Goal: Navigation & Orientation: Find specific page/section

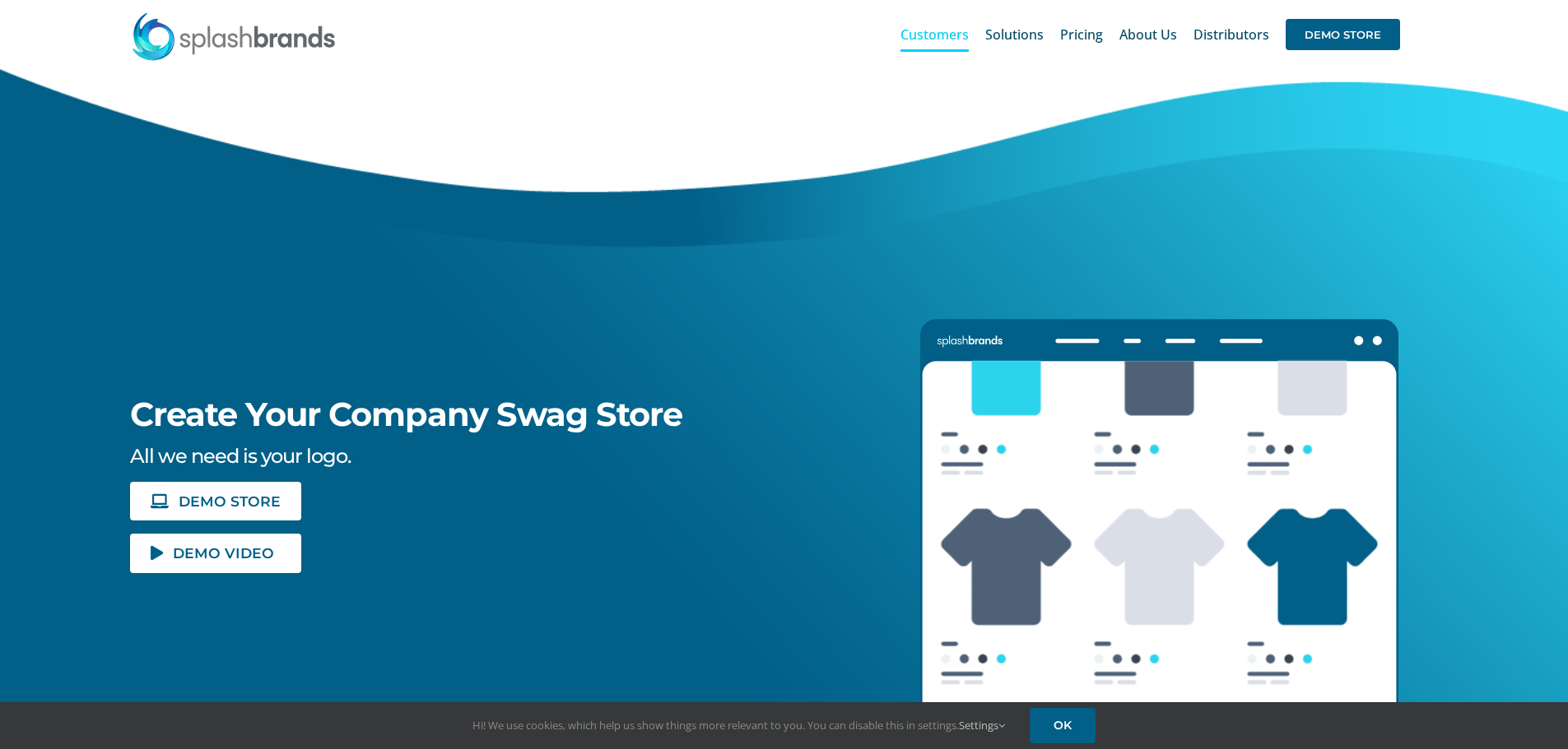
click at [939, 40] on span "Customers" at bounding box center [934, 34] width 68 height 13
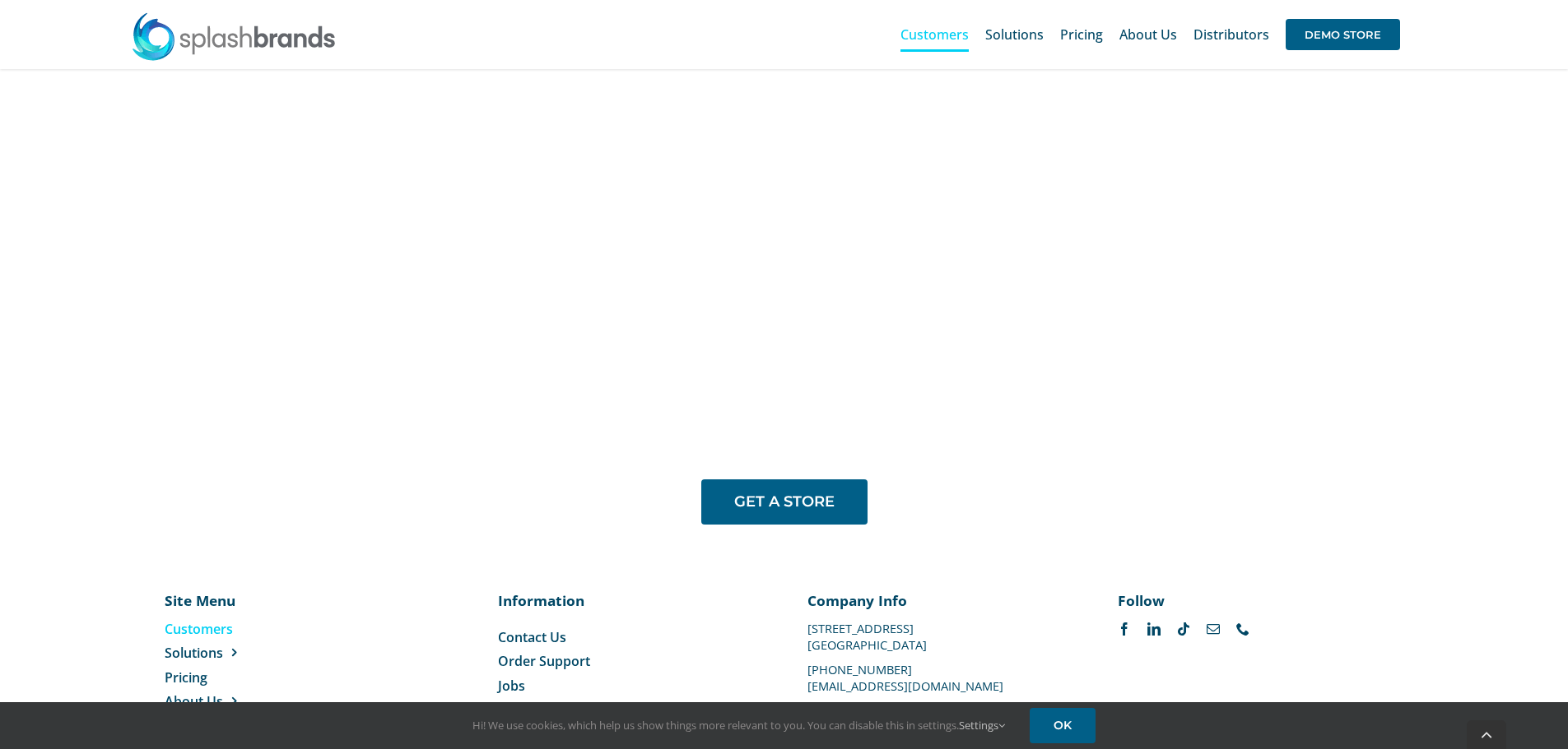
scroll to position [1373, 0]
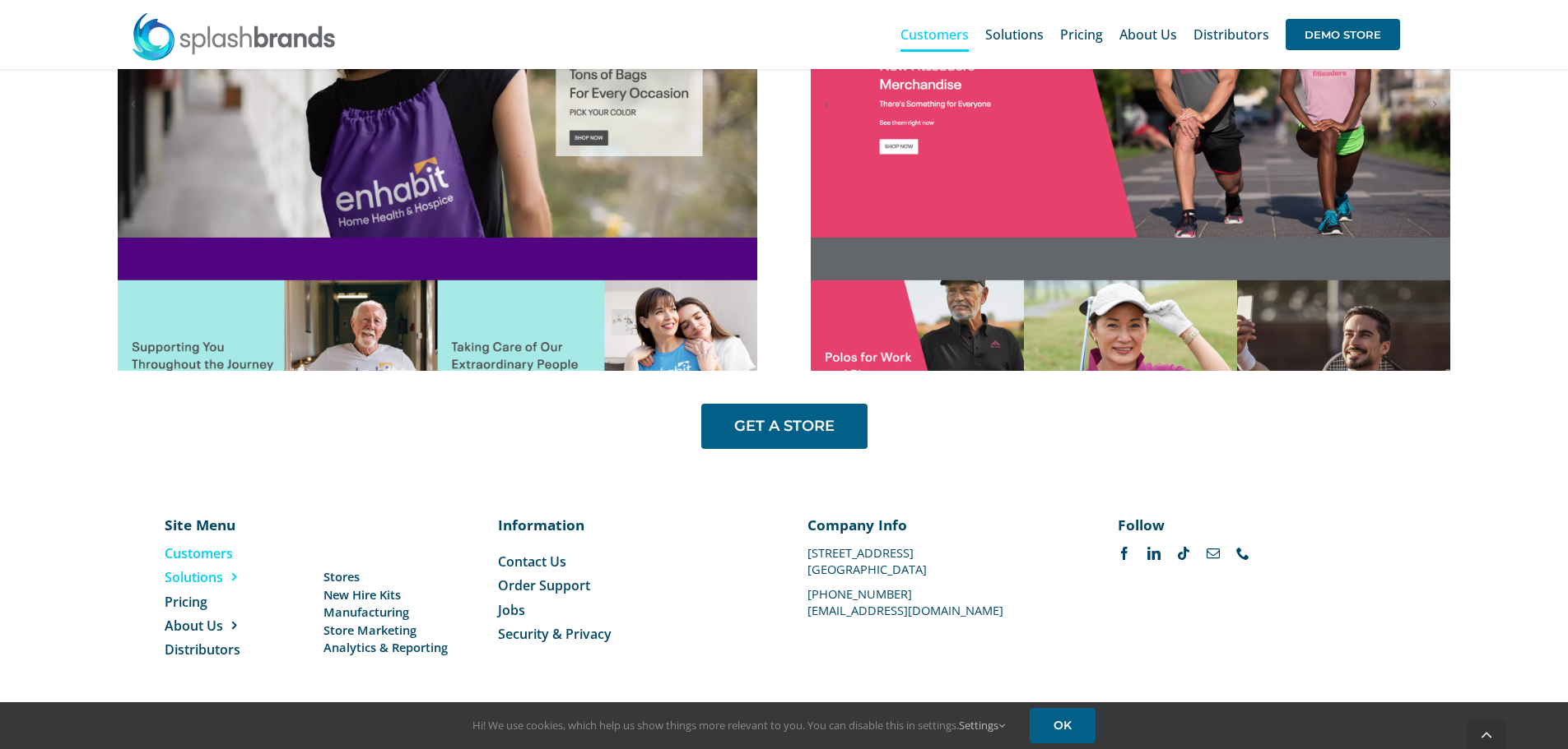
click at [196, 580] on span "Solutions" at bounding box center [194, 577] width 59 height 18
click at [194, 652] on span "Distributors" at bounding box center [202, 649] width 76 height 18
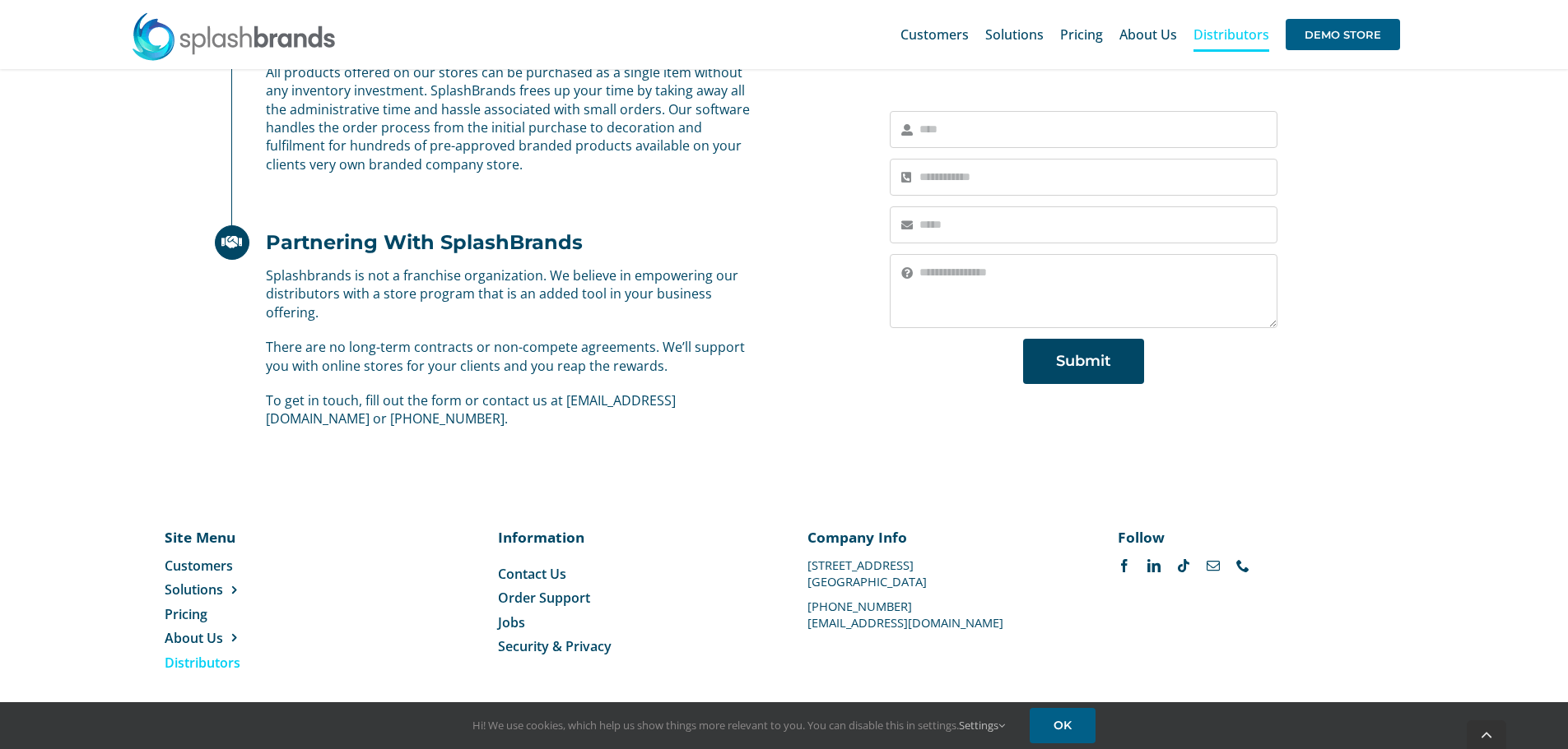
scroll to position [1019, 0]
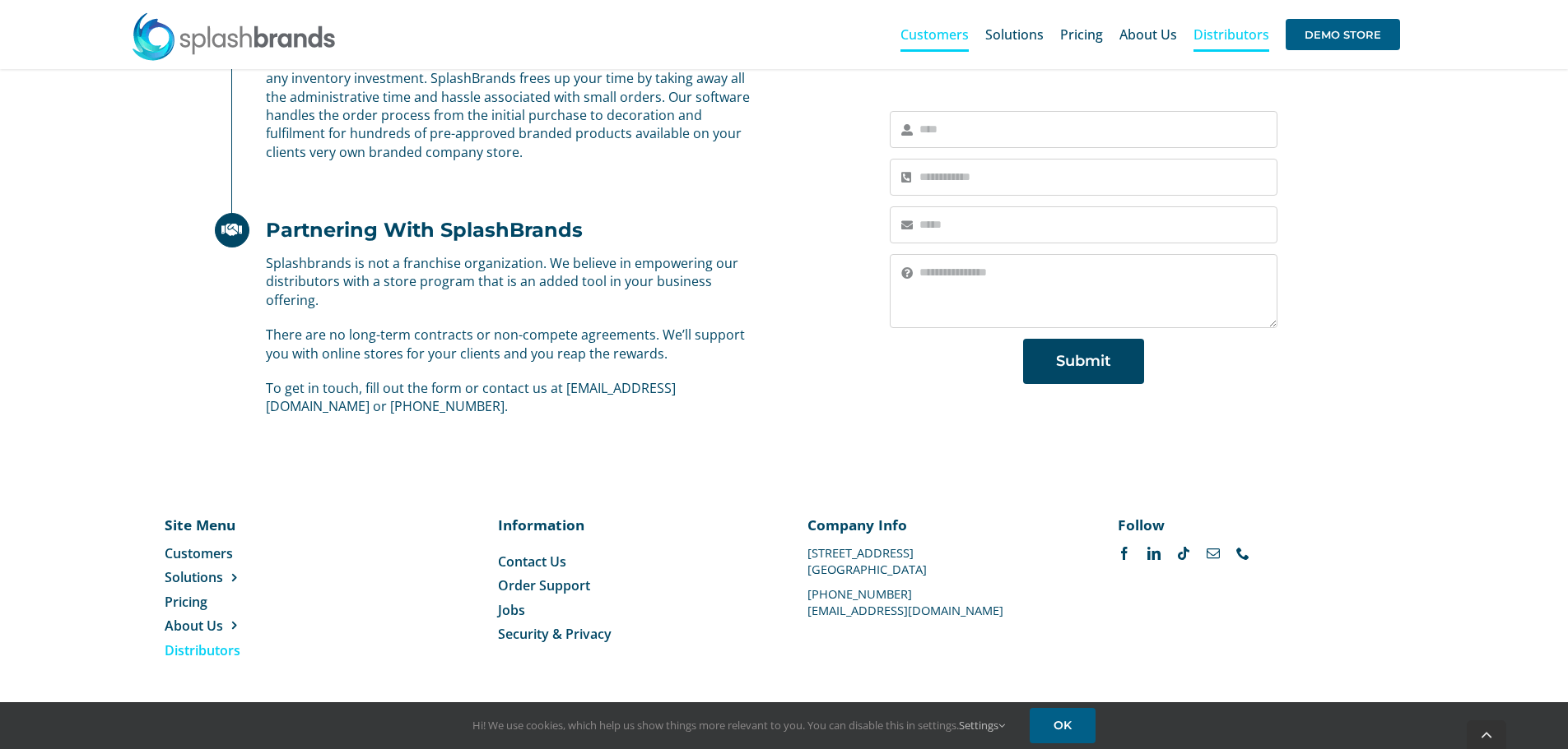
click at [947, 28] on span "Customers" at bounding box center [934, 34] width 68 height 13
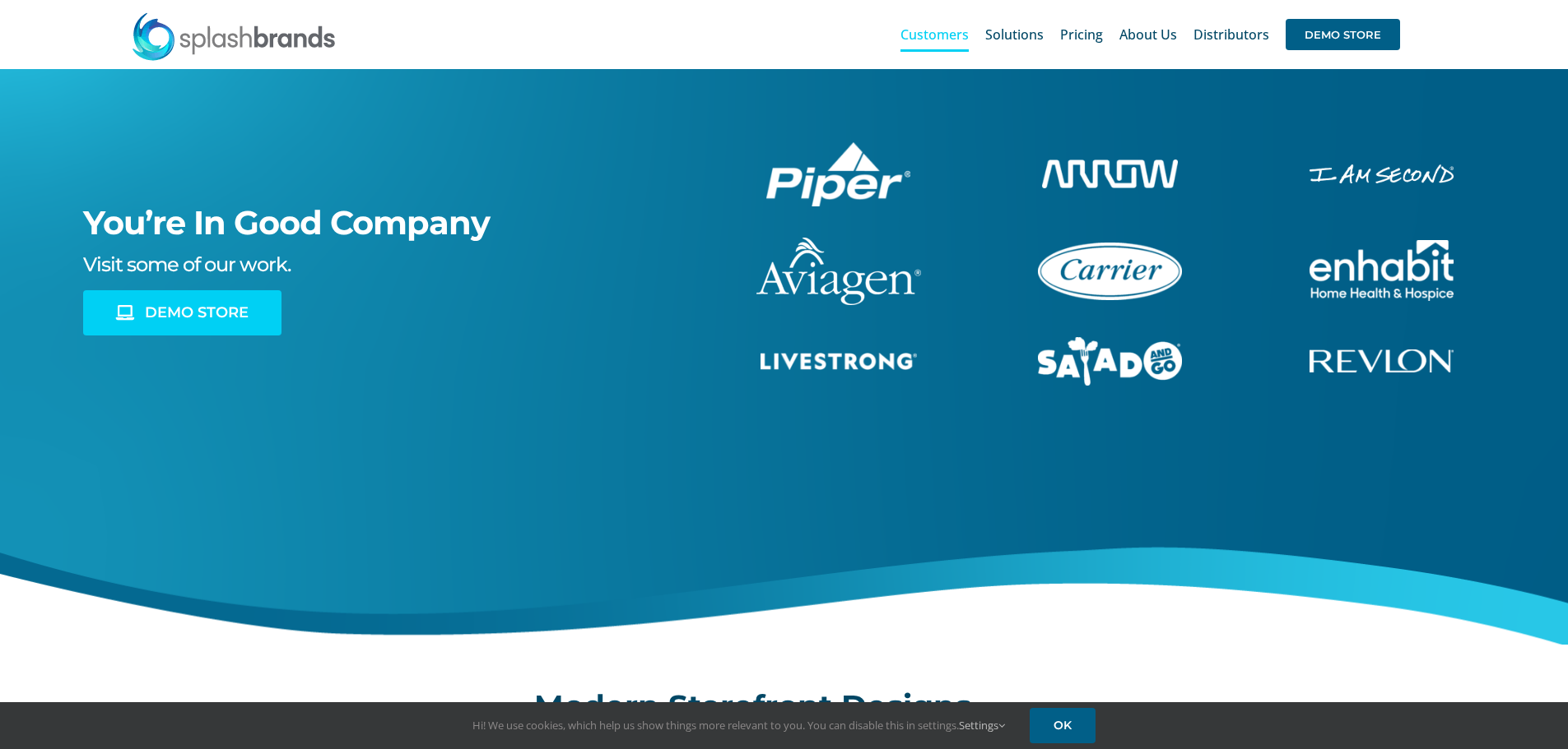
click at [156, 312] on span "DEMO STORE" at bounding box center [197, 313] width 104 height 17
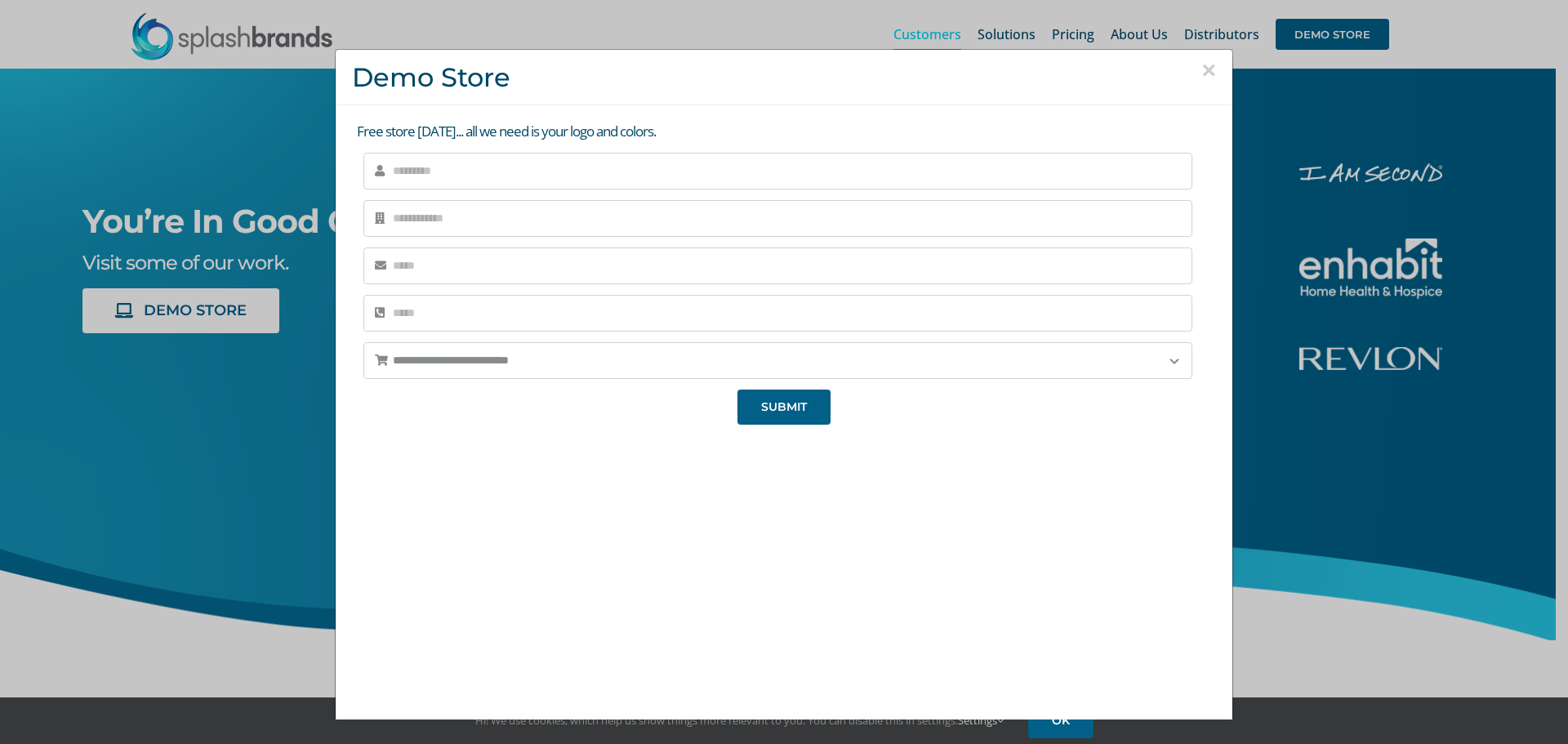
scroll to position [30, 0]
